Goal: Information Seeking & Learning: Learn about a topic

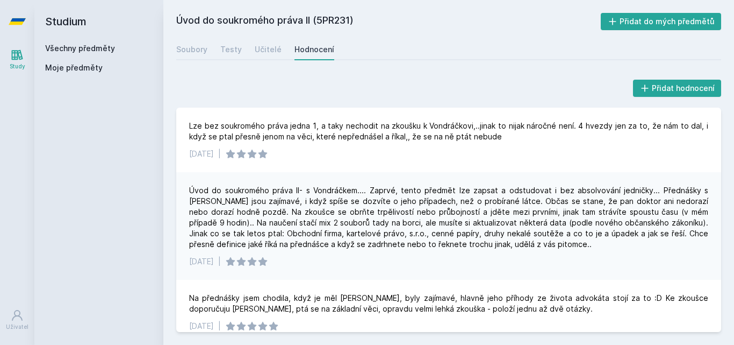
click at [99, 44] on link "Všechny předměty" at bounding box center [80, 48] width 70 height 9
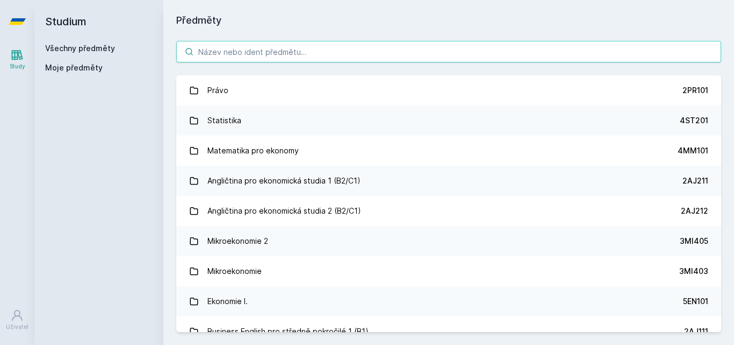
click at [205, 53] on input "search" at bounding box center [448, 52] width 545 height 22
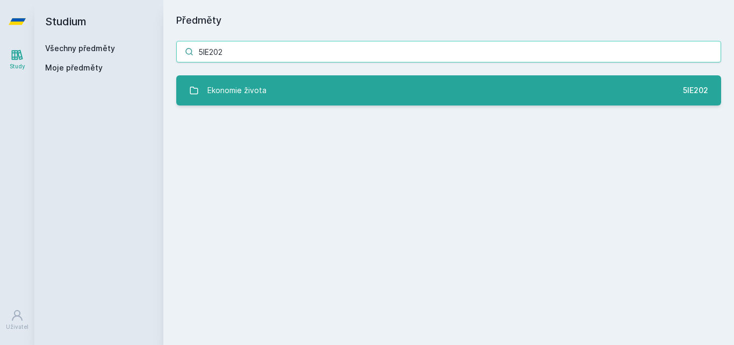
type input "5IE202"
click at [280, 91] on link "Ekonomie života 5IE202" at bounding box center [448, 90] width 545 height 30
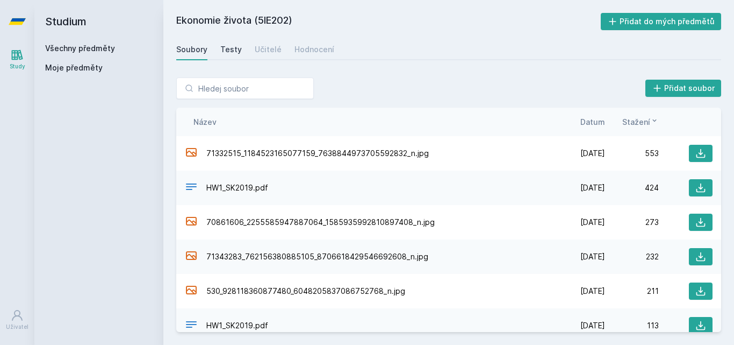
click at [231, 55] on link "Testy" at bounding box center [231, 50] width 22 height 22
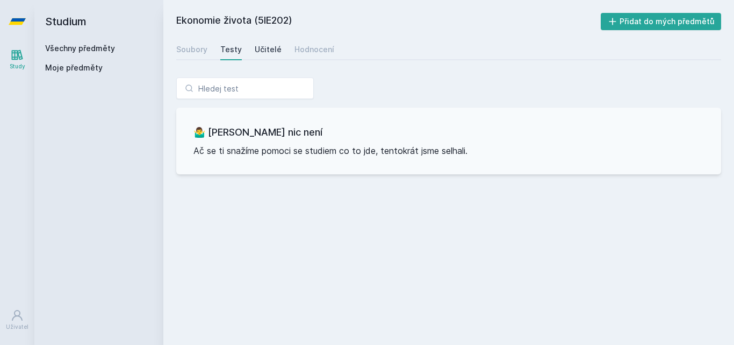
click at [266, 50] on div "Učitelé" at bounding box center [268, 49] width 27 height 11
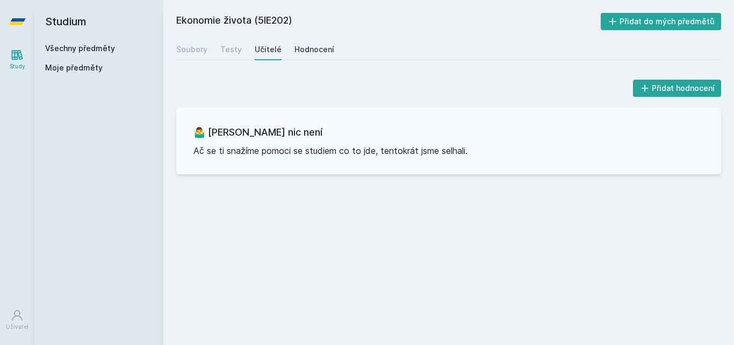
click at [302, 49] on div "Hodnocení" at bounding box center [315, 49] width 40 height 11
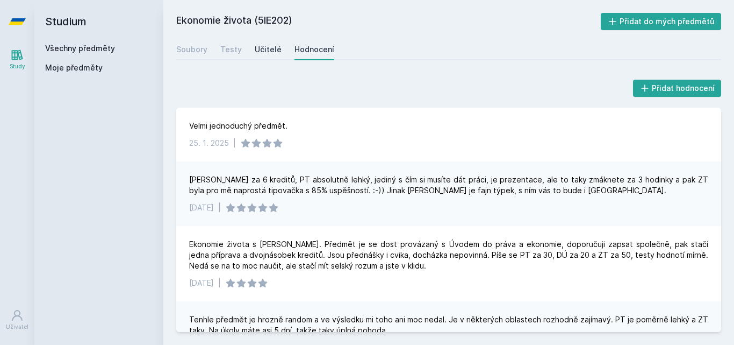
click at [259, 52] on div "Učitelé" at bounding box center [268, 49] width 27 height 11
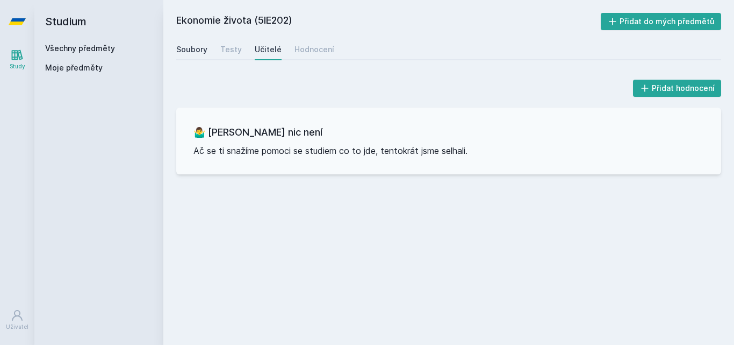
click at [202, 48] on div "Soubory" at bounding box center [191, 49] width 31 height 11
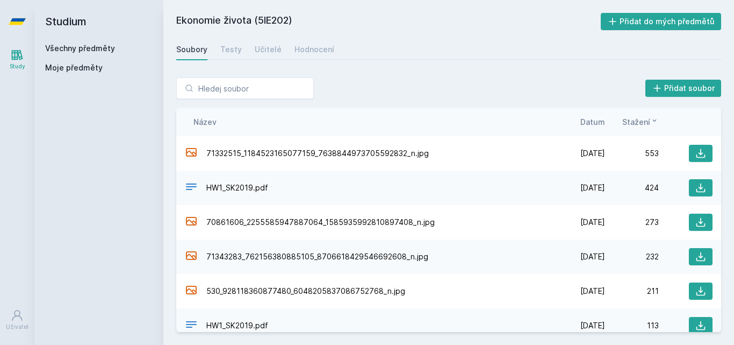
click at [83, 49] on link "Všechny předměty" at bounding box center [80, 48] width 70 height 9
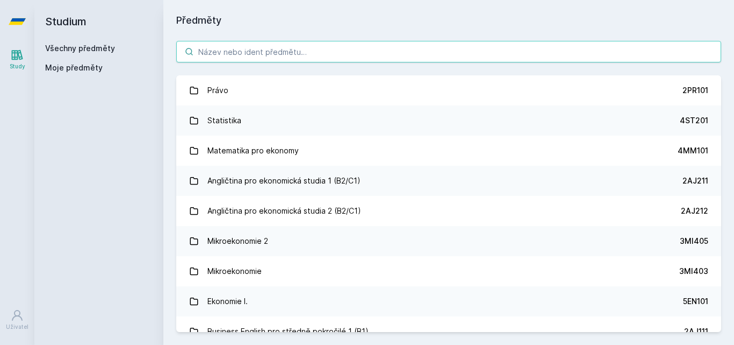
click at [268, 52] on input "search" at bounding box center [448, 52] width 545 height 22
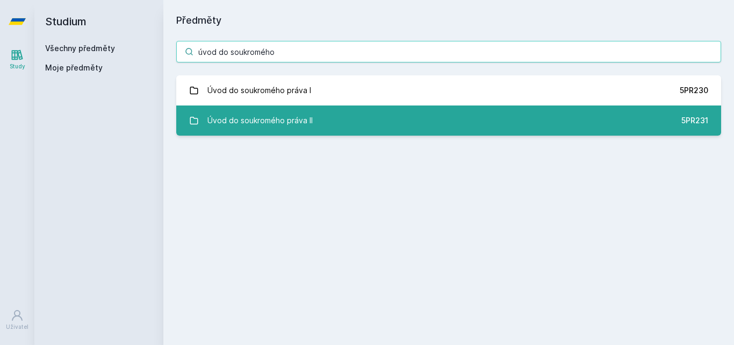
type input "úvod do soukromého"
click at [288, 123] on div "Úvod do soukromého práva II" at bounding box center [259, 121] width 105 height 22
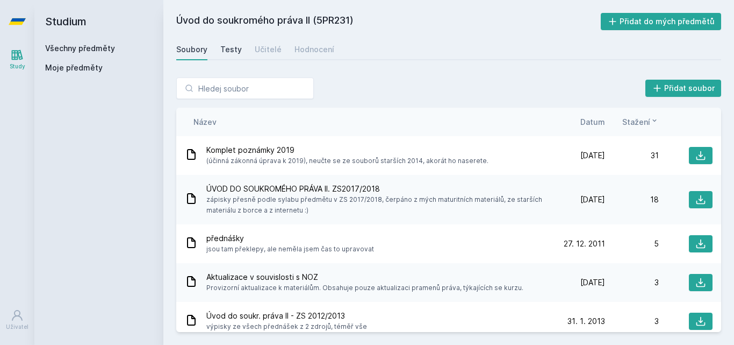
click at [223, 56] on link "Testy" at bounding box center [231, 50] width 22 height 22
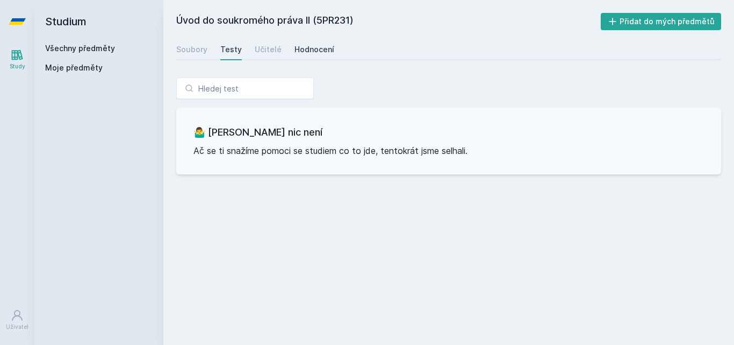
click at [302, 55] on link "Hodnocení" at bounding box center [315, 50] width 40 height 22
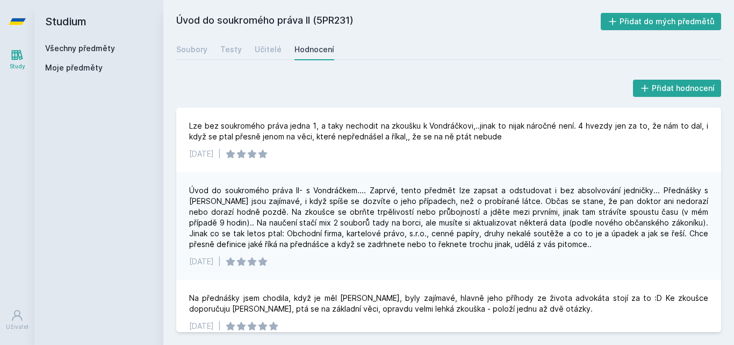
click at [281, 51] on div "Soubory Testy Učitelé Hodnocení" at bounding box center [448, 50] width 545 height 22
click at [268, 51] on div "Učitelé" at bounding box center [268, 49] width 27 height 11
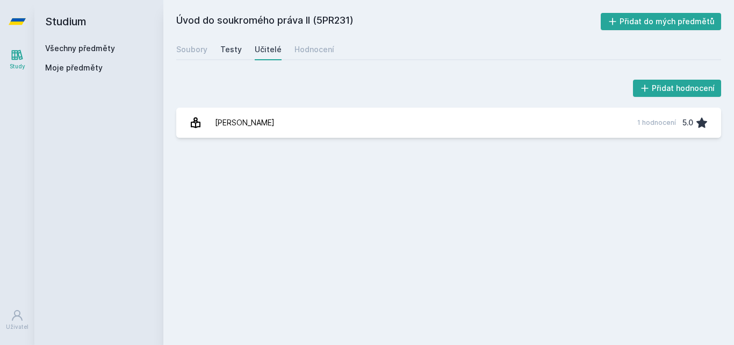
click at [237, 49] on div "Testy" at bounding box center [231, 49] width 22 height 11
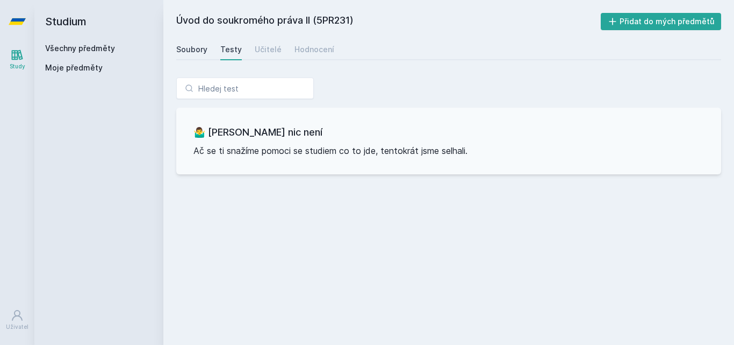
click at [195, 49] on div "Soubory" at bounding box center [191, 49] width 31 height 11
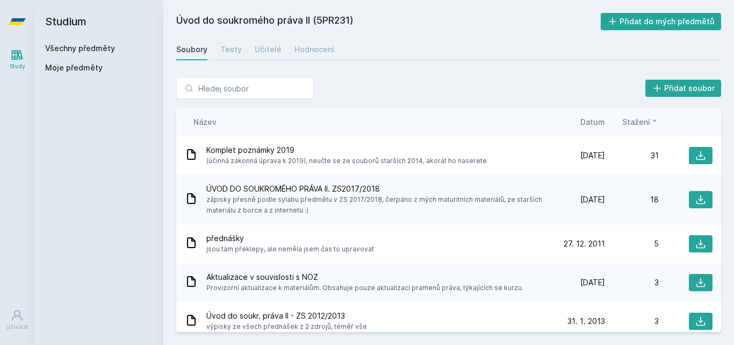
drag, startPoint x: 352, startPoint y: 20, endPoint x: 317, endPoint y: 20, distance: 34.9
click at [317, 20] on h2 "Úvod do soukromého práva II (5PR231)" at bounding box center [388, 21] width 425 height 17
copy h2 "5PR231"
click at [220, 94] on input "search" at bounding box center [245, 88] width 138 height 22
click at [73, 48] on link "Všechny předměty" at bounding box center [80, 48] width 70 height 9
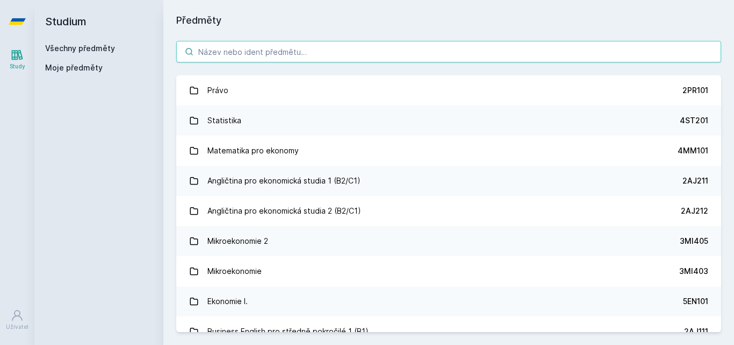
click at [305, 53] on input "search" at bounding box center [448, 52] width 545 height 22
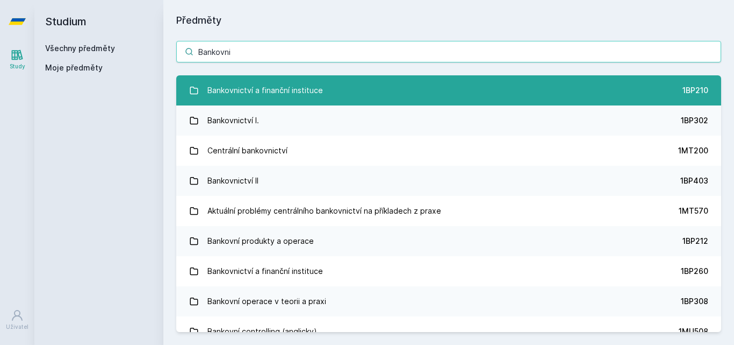
type input "Bankovni"
click at [330, 92] on link "Bankovnictví a finanční instituce 1BP210" at bounding box center [448, 90] width 545 height 30
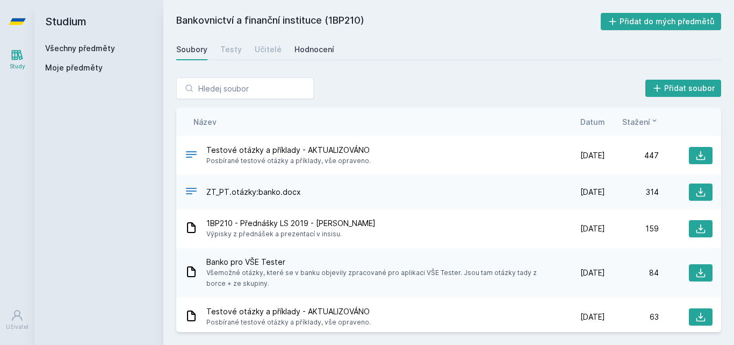
click at [313, 46] on div "Hodnocení" at bounding box center [315, 49] width 40 height 11
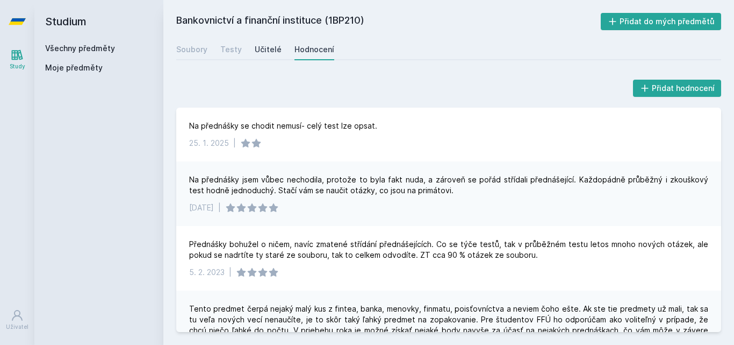
click at [261, 50] on div "Učitelé" at bounding box center [268, 49] width 27 height 11
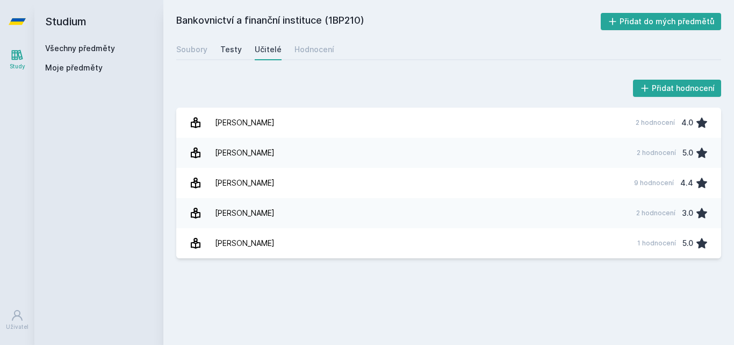
click at [226, 48] on div "Testy" at bounding box center [231, 49] width 22 height 11
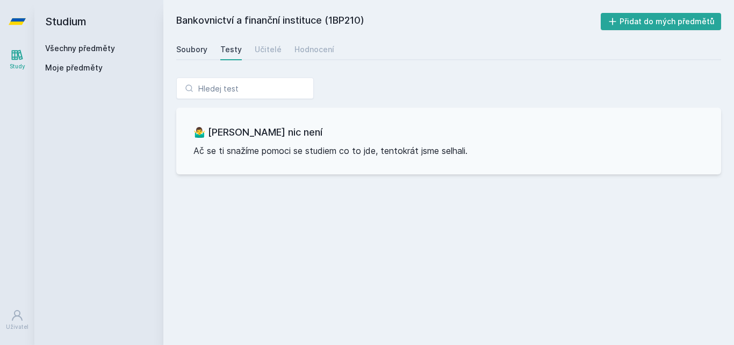
click at [196, 49] on div "Soubory" at bounding box center [191, 49] width 31 height 11
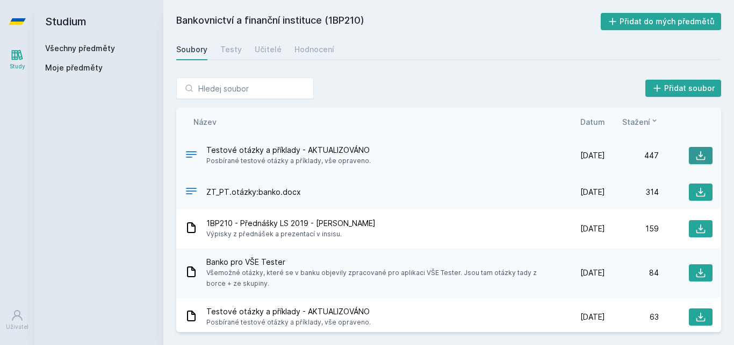
click at [696, 156] on icon at bounding box center [701, 155] width 11 height 11
click at [109, 42] on h2 "Studium" at bounding box center [99, 21] width 108 height 43
click at [97, 49] on link "Všechny předměty" at bounding box center [80, 48] width 70 height 9
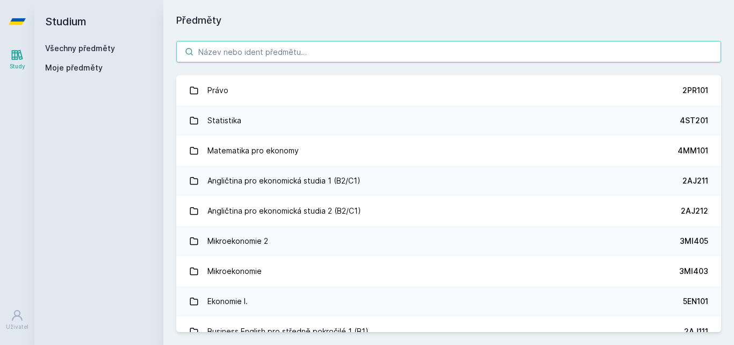
click at [260, 54] on input "search" at bounding box center [448, 52] width 545 height 22
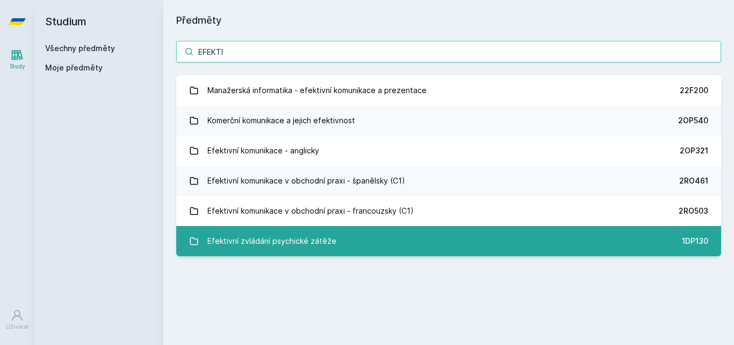
type input "EFEKTI"
click at [304, 226] on link "Efektivní zvládání psychické zátěže 1DP130" at bounding box center [448, 241] width 545 height 30
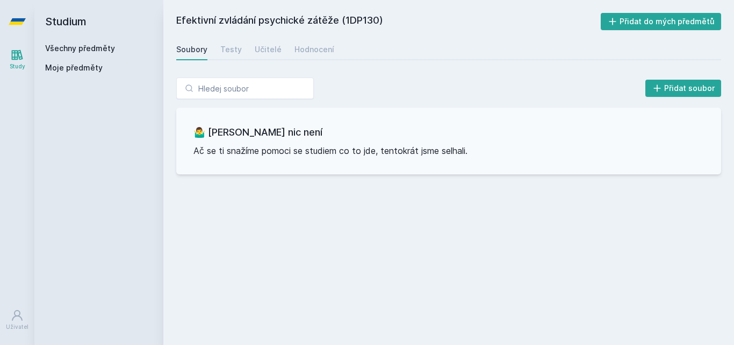
drag, startPoint x: 379, startPoint y: 20, endPoint x: 348, endPoint y: 19, distance: 30.6
click at [348, 19] on h2 "Efektivní zvládání psychické zátěže (1DP130)" at bounding box center [388, 21] width 425 height 17
copy h2 "1DP130"
click at [227, 53] on div "Testy" at bounding box center [231, 49] width 22 height 11
click at [267, 51] on div "Učitelé" at bounding box center [268, 49] width 27 height 11
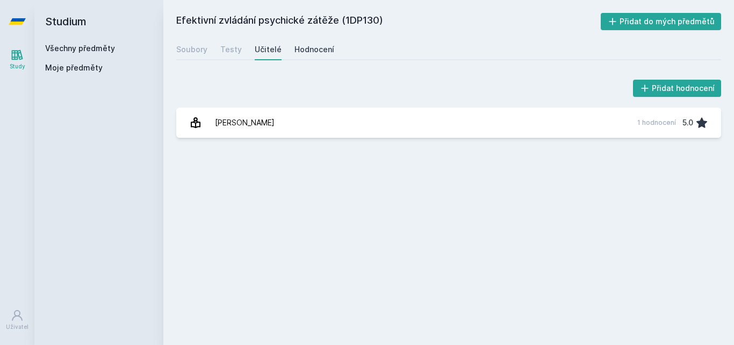
click at [317, 50] on div "Hodnocení" at bounding box center [315, 49] width 40 height 11
